Goal: Task Accomplishment & Management: Complete application form

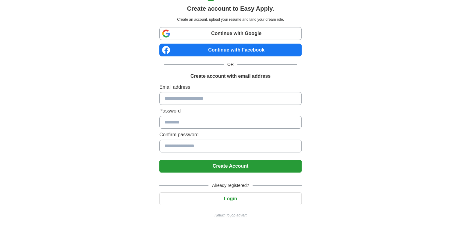
scroll to position [19, 0]
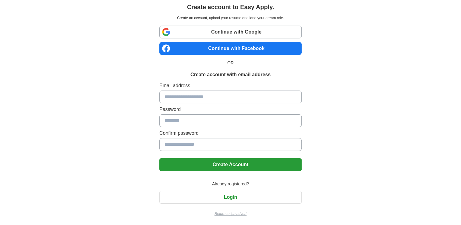
click at [220, 197] on button "Login" at bounding box center [230, 197] width 142 height 13
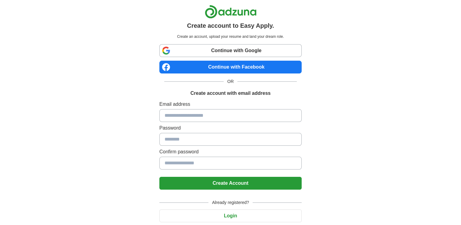
scroll to position [19, 0]
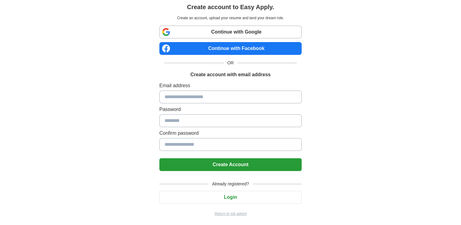
click at [242, 198] on button "Login" at bounding box center [230, 197] width 142 height 13
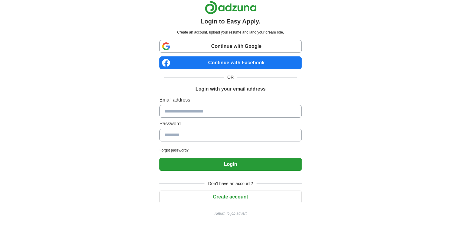
click at [242, 107] on input at bounding box center [230, 111] width 142 height 13
type input "**********"
click at [221, 135] on input at bounding box center [230, 135] width 142 height 13
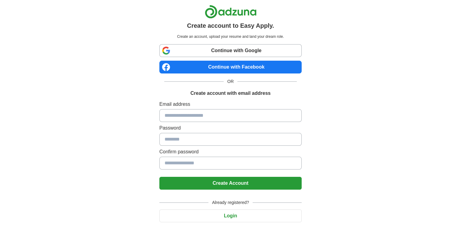
click at [213, 113] on input at bounding box center [230, 115] width 142 height 13
click at [384, 131] on div "Create account to Easy Apply. Create an account, upload your resume and land yo…" at bounding box center [231, 122] width 381 height 245
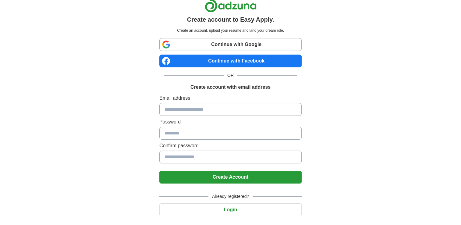
scroll to position [6, 0]
click at [235, 40] on link "Continue with Google" at bounding box center [230, 44] width 142 height 13
